Goal: Find contact information

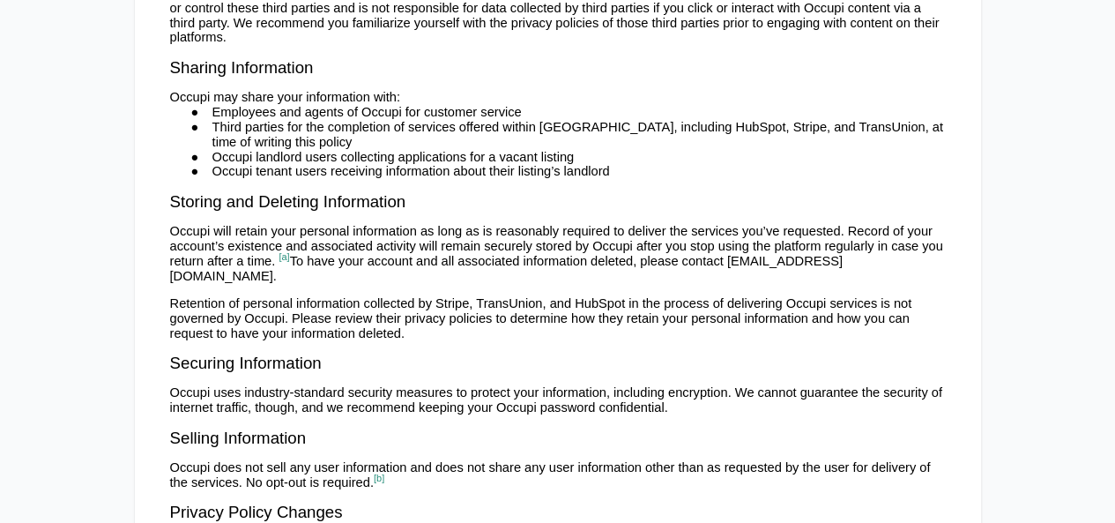
scroll to position [1262, 0]
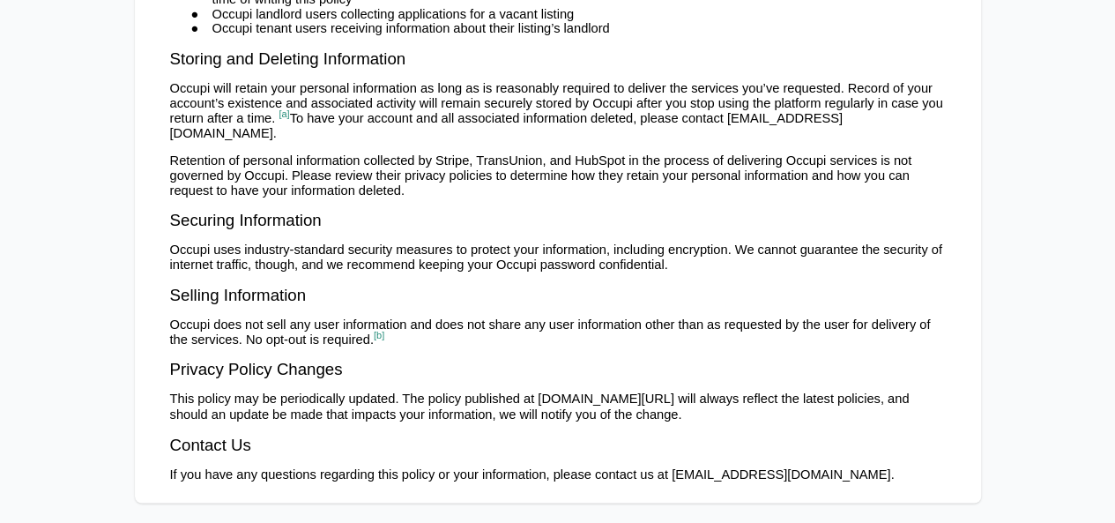
click at [630, 198] on p at bounding box center [557, 204] width 775 height 13
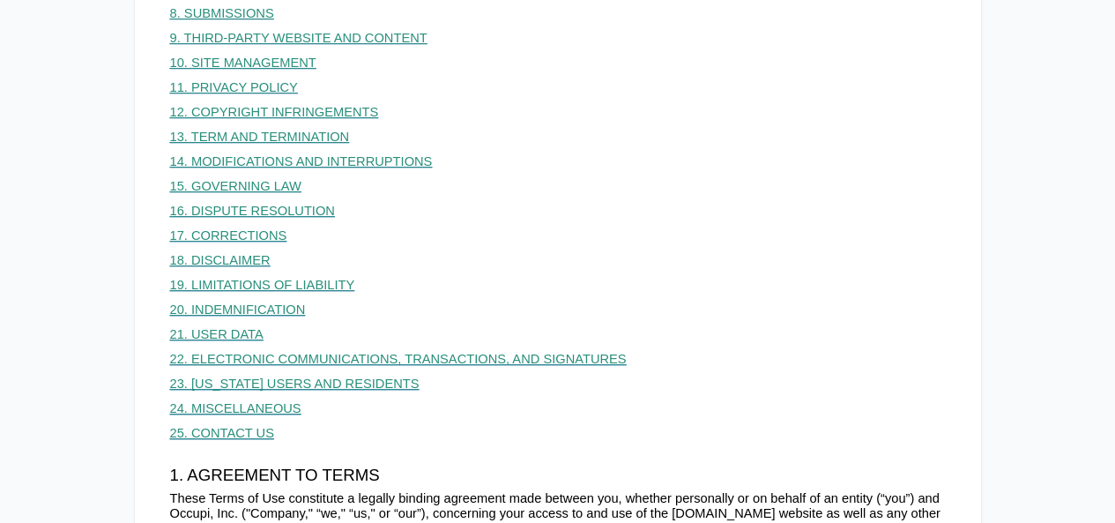
scroll to position [441, 0]
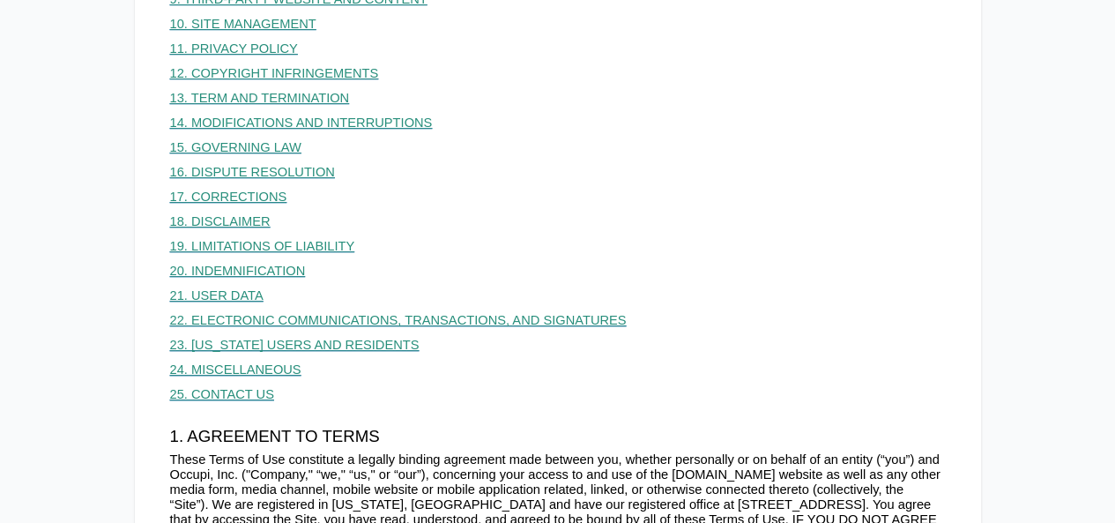
click at [256, 397] on link "25. CONTACT US" at bounding box center [222, 394] width 104 height 14
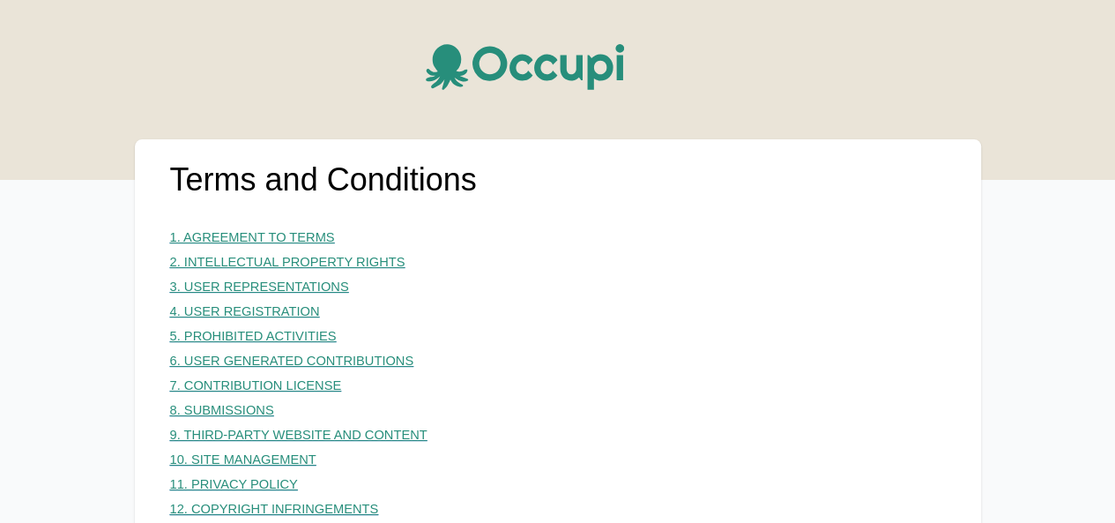
scroll to position [683, 0]
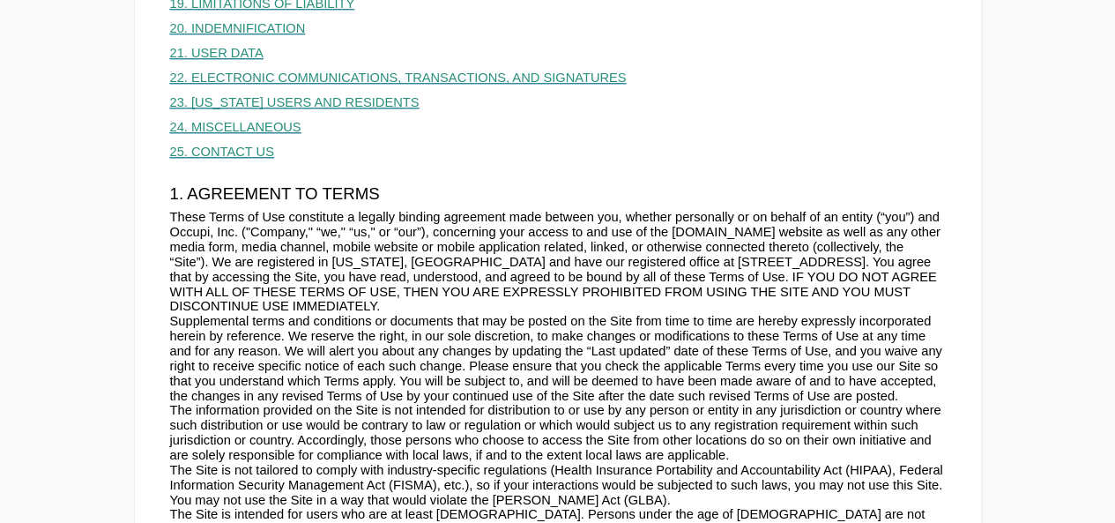
click at [601, 260] on span "These Terms of Use constitute a legally binding agreement made between you, whe…" at bounding box center [555, 261] width 770 height 103
drag, startPoint x: 601, startPoint y: 260, endPoint x: 722, endPoint y: 253, distance: 120.9
click at [680, 255] on span "These Terms of Use constitute a legally binding agreement made between you, whe…" at bounding box center [555, 261] width 770 height 103
click at [712, 259] on span "These Terms of Use constitute a legally binding agreement made between you, whe…" at bounding box center [555, 261] width 770 height 103
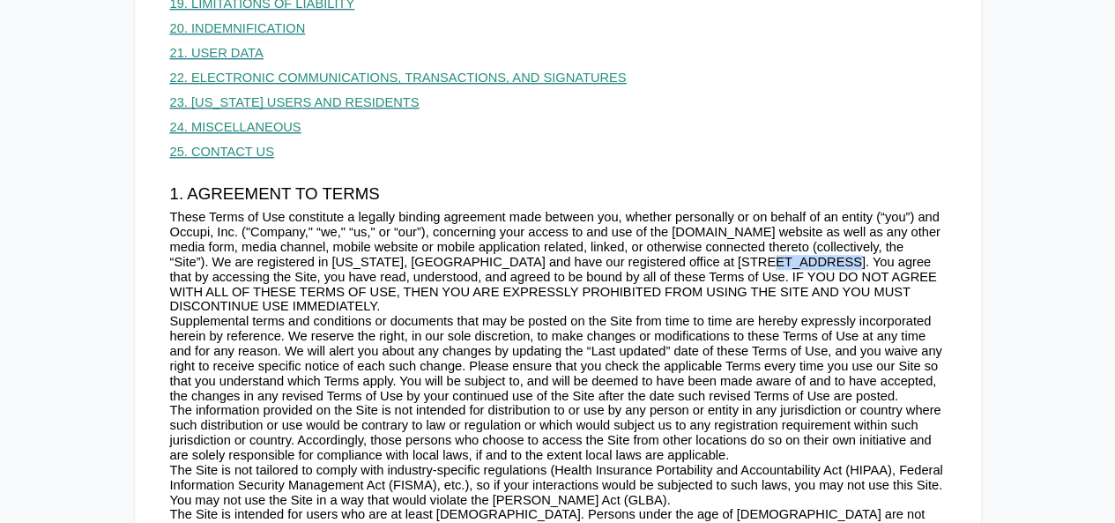
click at [601, 262] on span "These Terms of Use constitute a legally binding agreement made between you, whe…" at bounding box center [555, 261] width 770 height 103
drag, startPoint x: 601, startPoint y: 262, endPoint x: 742, endPoint y: 255, distance: 141.2
click at [742, 255] on span "These Terms of Use constitute a legally binding agreement made between you, whe…" at bounding box center [555, 261] width 770 height 103
copy span "100 41st St S, Birmingham,"
click at [797, 265] on span "These Terms of Use constitute a legally binding agreement made between you, whe…" at bounding box center [555, 261] width 770 height 103
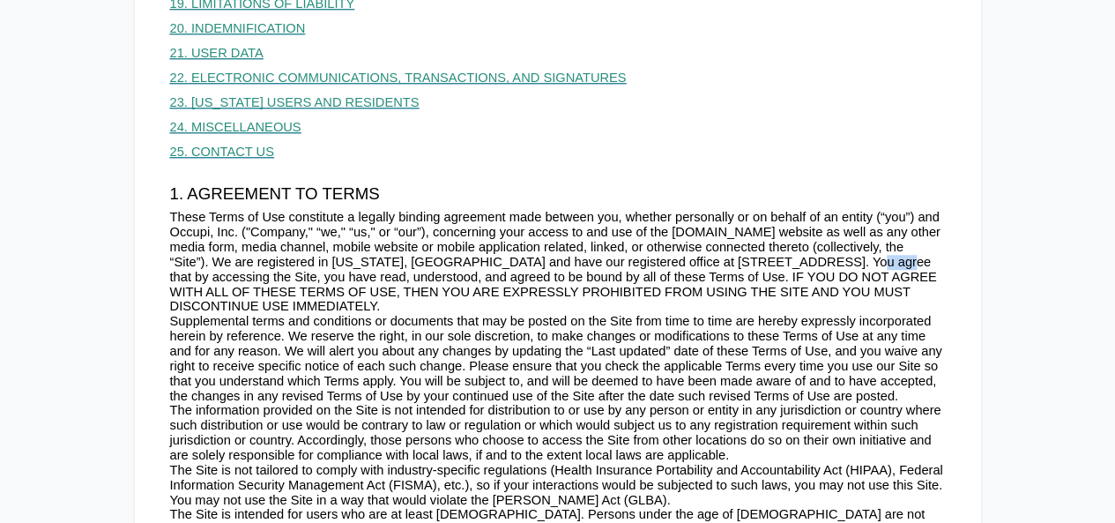
click at [797, 264] on span "These Terms of Use constitute a legally binding agreement made between you, whe…" at bounding box center [555, 261] width 770 height 103
copy span "35222"
click at [358, 324] on span "Supplemental terms and conditions or documents that may be posted on the Site f…" at bounding box center [556, 358] width 772 height 88
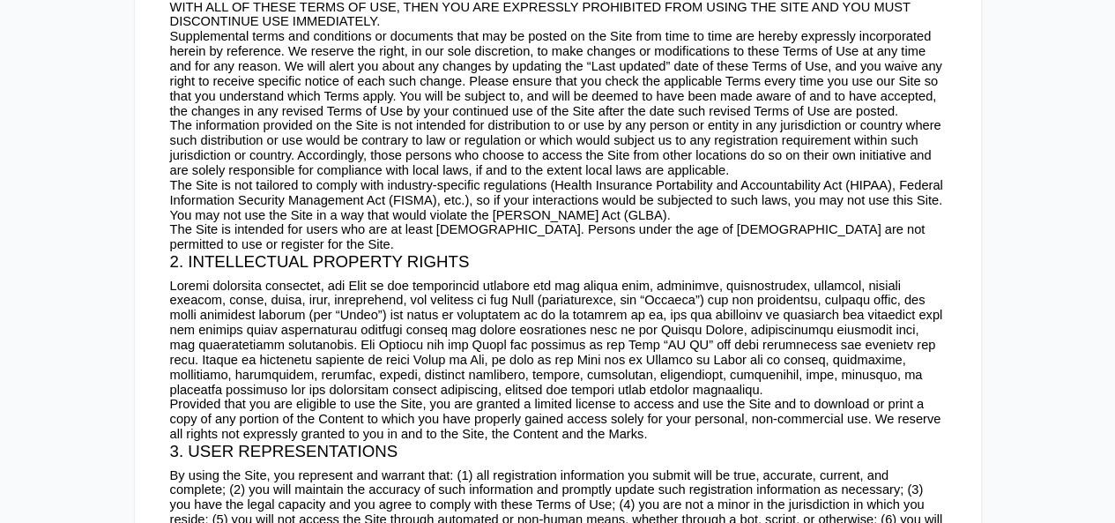
scroll to position [5611, 0]
